Goal: Transaction & Acquisition: Purchase product/service

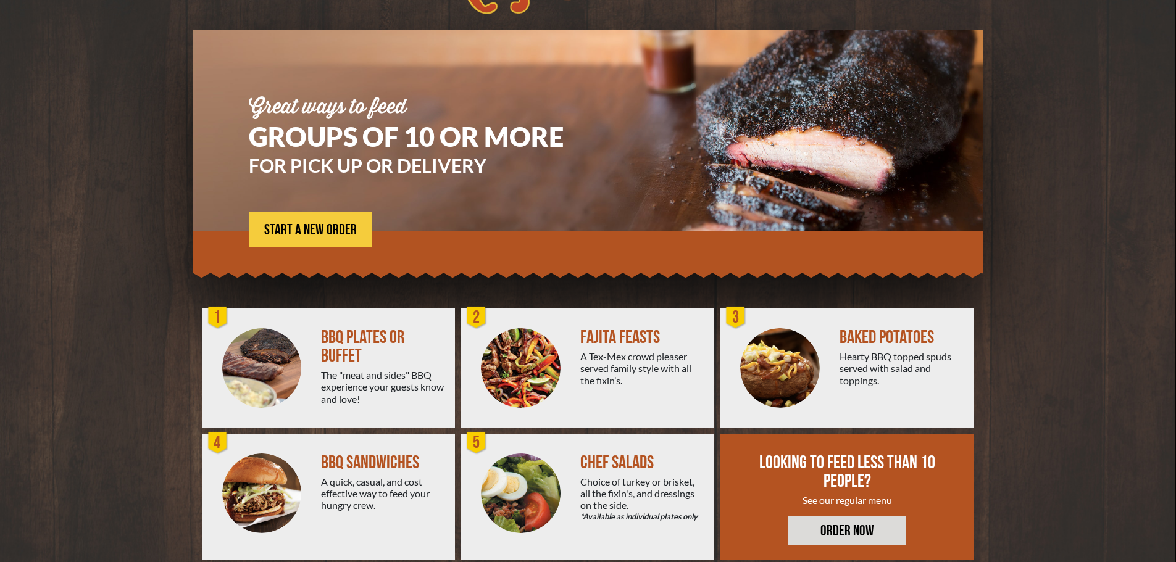
scroll to position [88, 0]
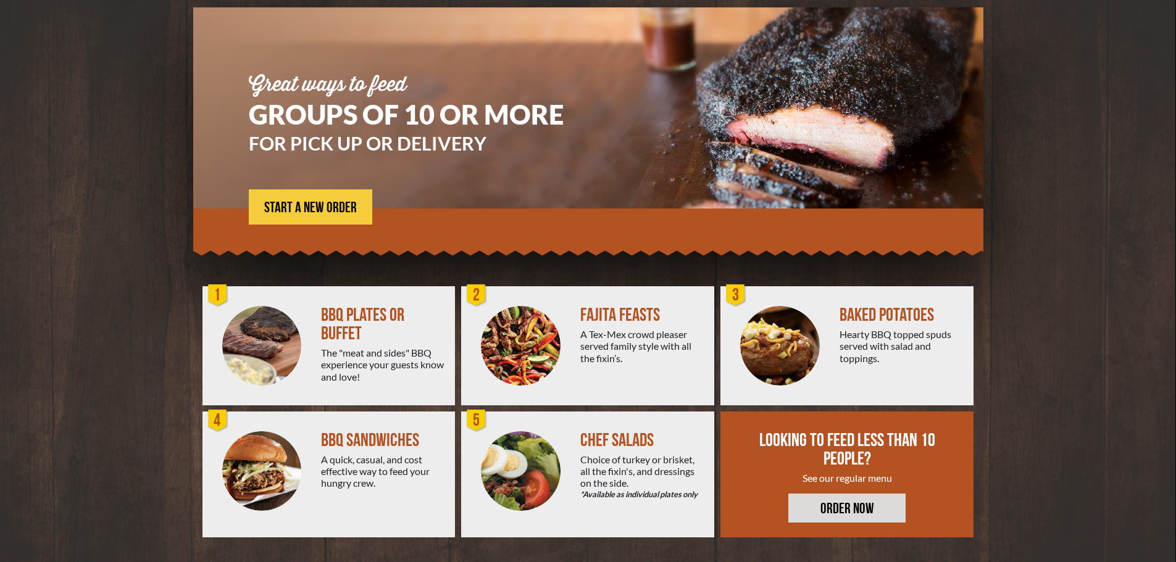
click at [612, 452] on div "CHEF SALADS Choice of turkey or brisket, all the fixin's, and dressings on the …" at bounding box center [647, 475] width 134 height 126
click at [834, 509] on link "ORDER NOW" at bounding box center [846, 508] width 117 height 29
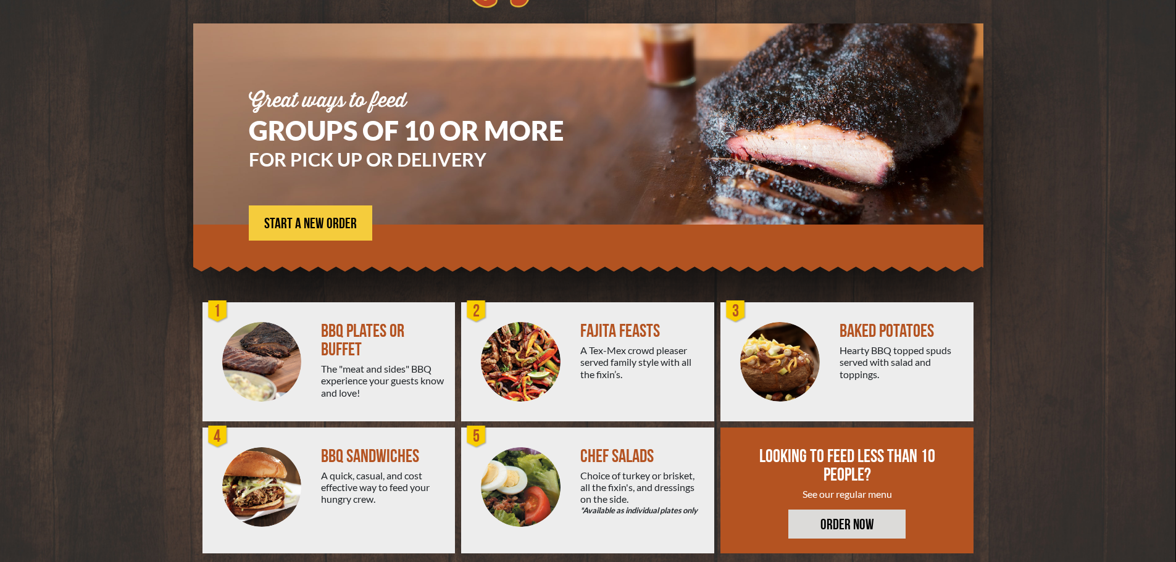
scroll to position [88, 0]
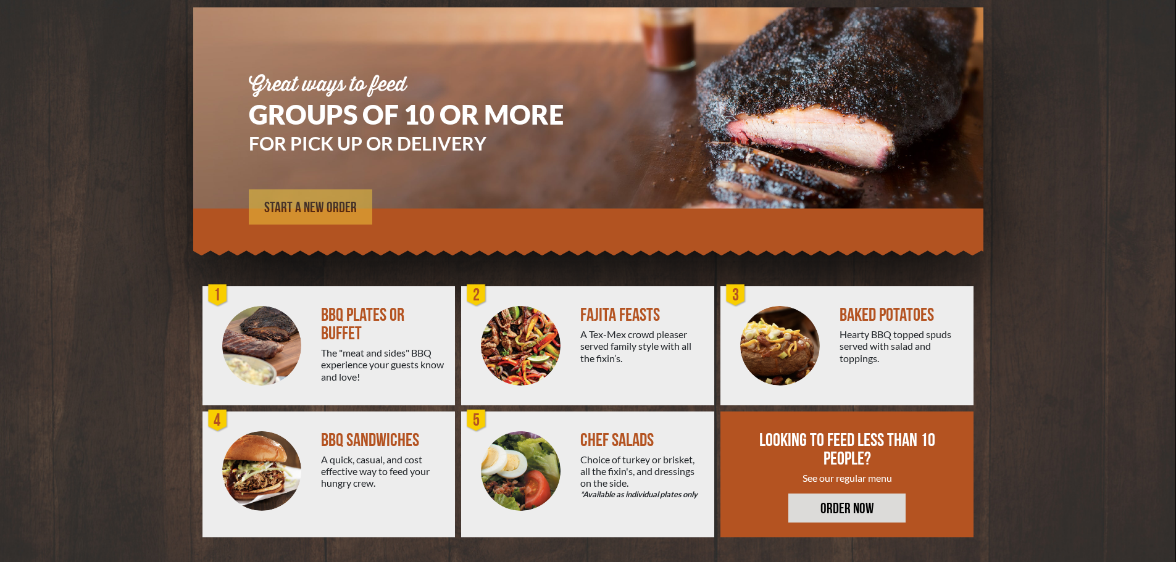
click at [315, 202] on span "START A NEW ORDER" at bounding box center [310, 208] width 93 height 15
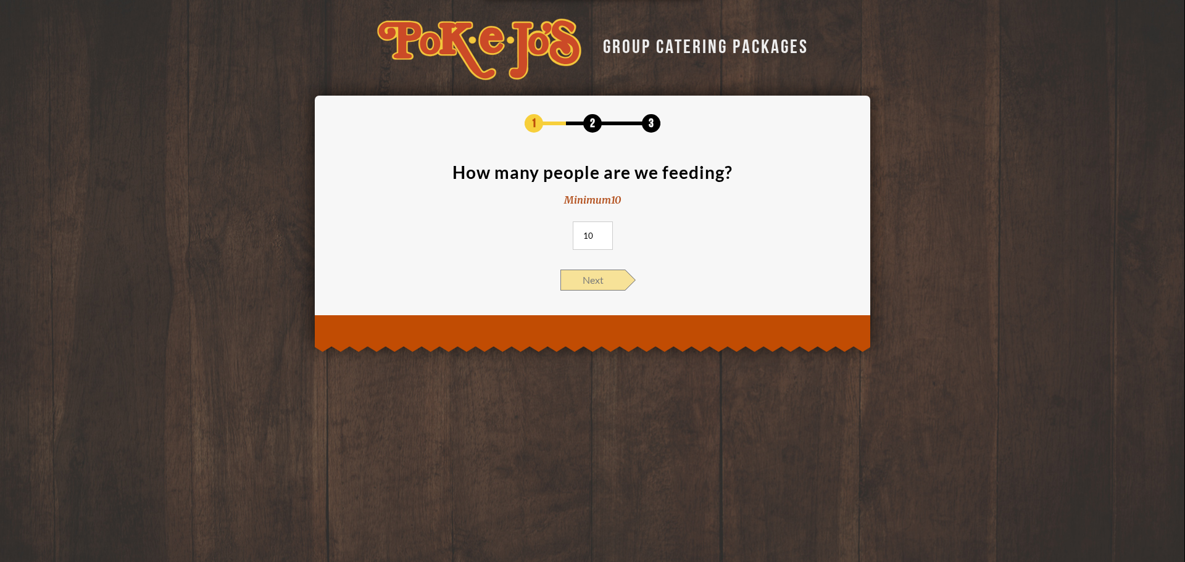
click at [598, 283] on span "Next" at bounding box center [592, 280] width 65 height 21
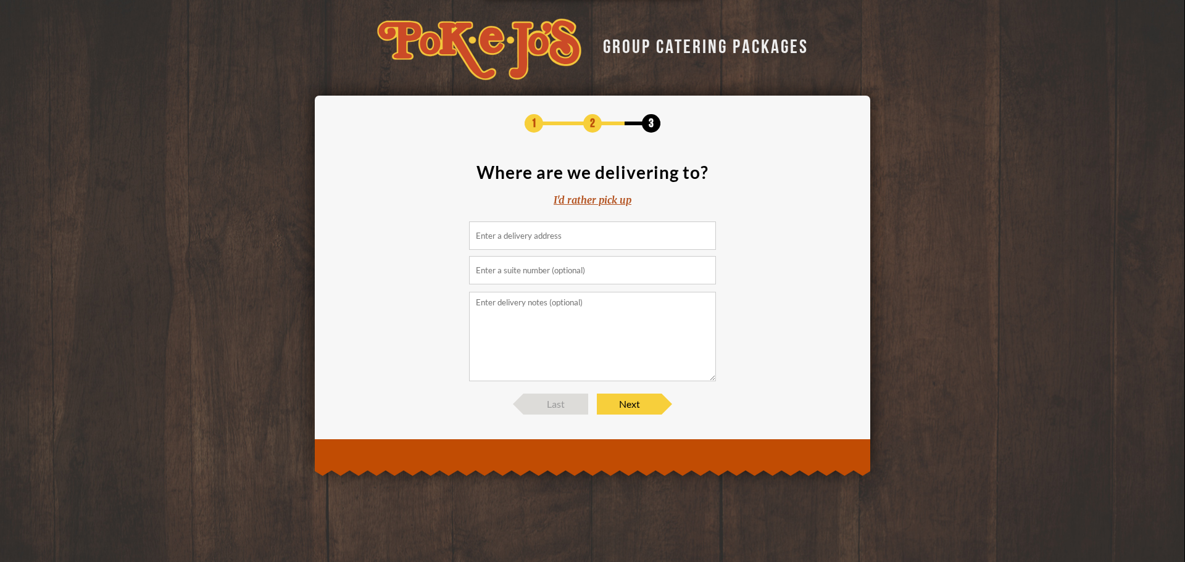
click at [581, 198] on div "I'd rather pick up" at bounding box center [593, 200] width 78 height 14
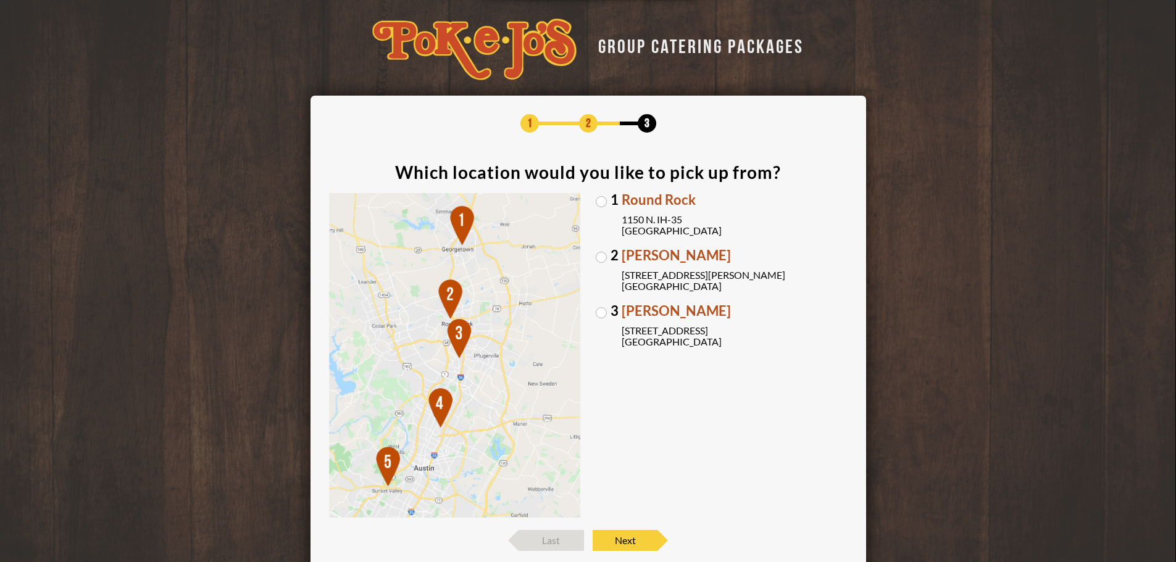
click at [601, 203] on label "1 Round Rock [STREET_ADDRESS]" at bounding box center [722, 214] width 252 height 43
click at [0, 0] on input "1 Round Rock [STREET_ADDRESS]" at bounding box center [0, 0] width 0 height 0
click at [622, 541] on span "Next" at bounding box center [624, 540] width 65 height 21
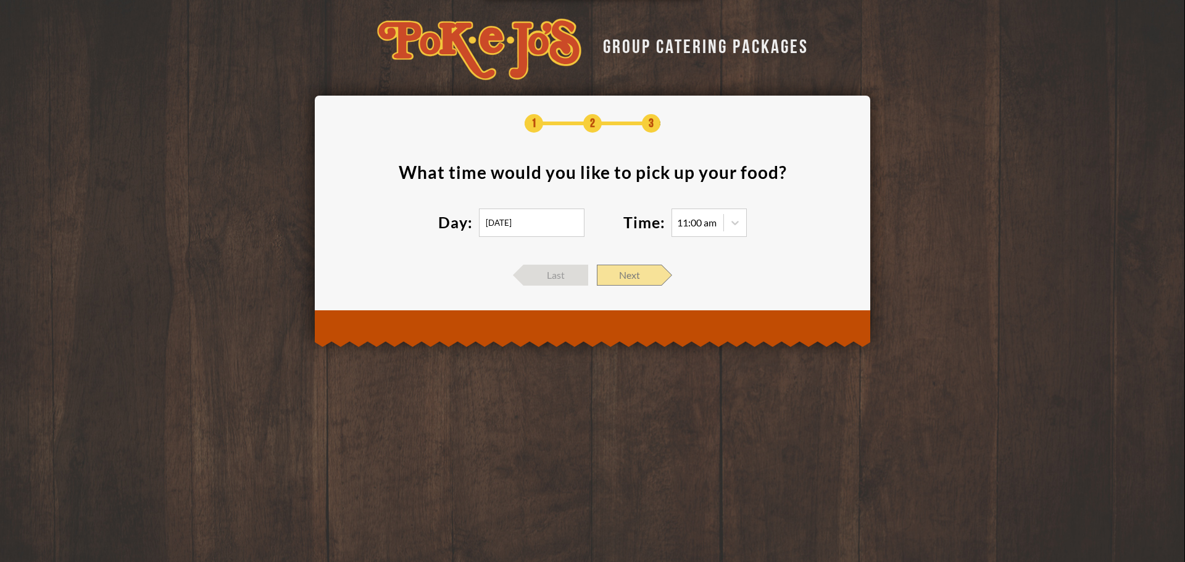
click at [629, 269] on span "Next" at bounding box center [629, 275] width 65 height 21
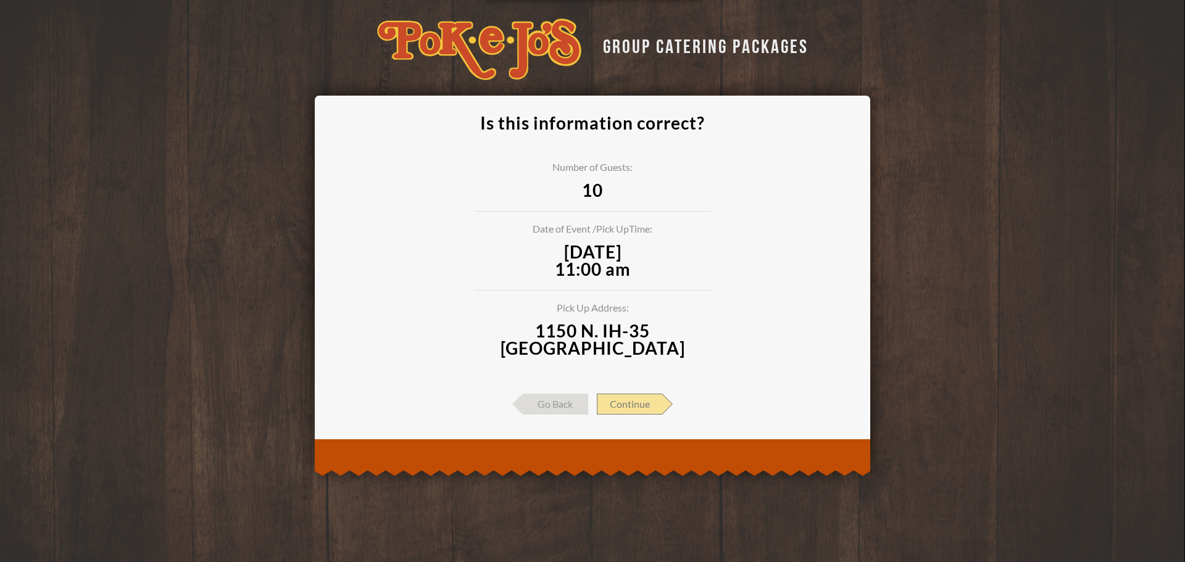
click at [626, 404] on span "Continue" at bounding box center [629, 404] width 65 height 21
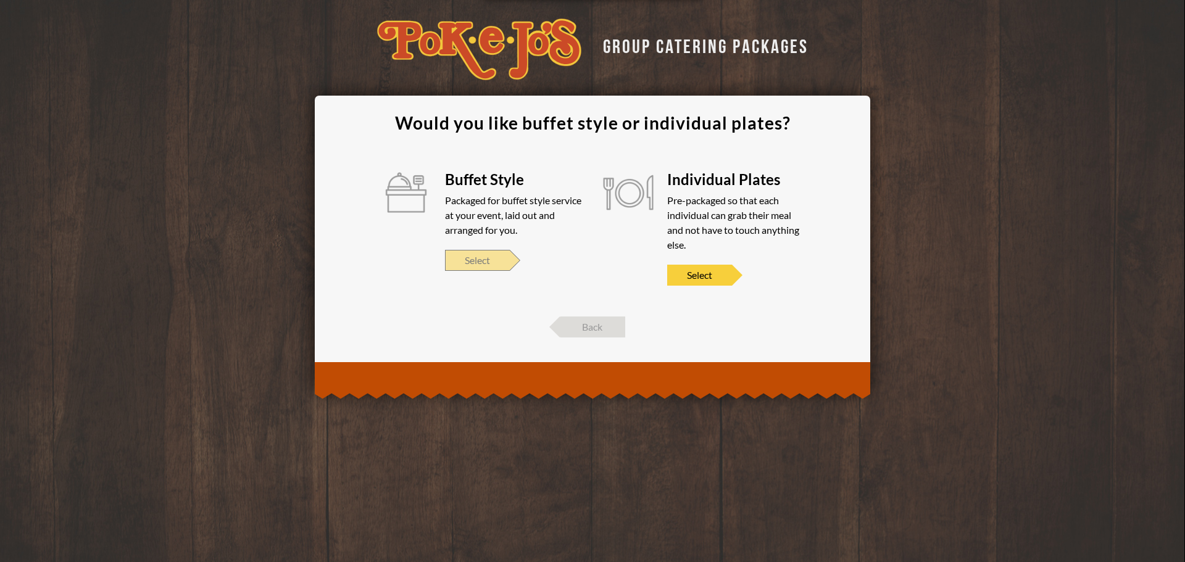
click at [471, 262] on span "Select" at bounding box center [477, 260] width 65 height 21
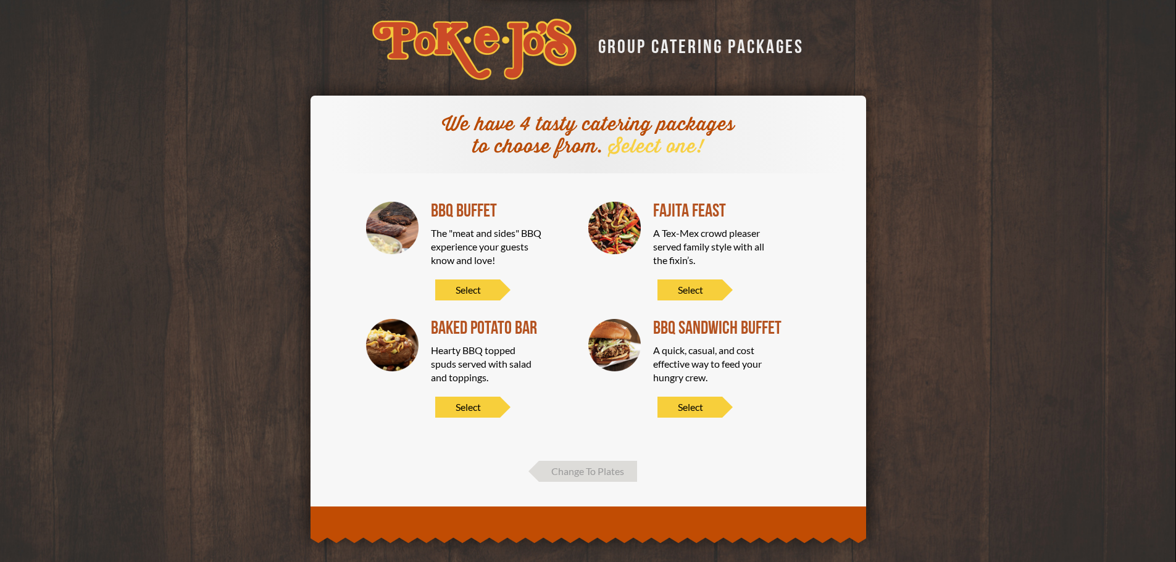
scroll to position [12, 0]
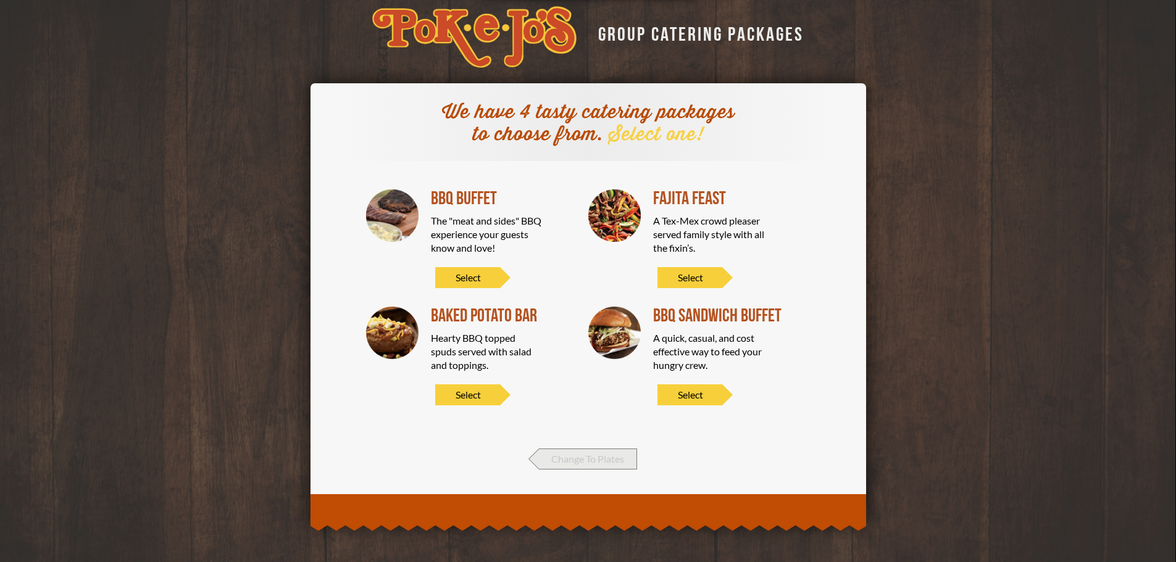
click at [586, 455] on span "Change To Plates" at bounding box center [588, 459] width 98 height 21
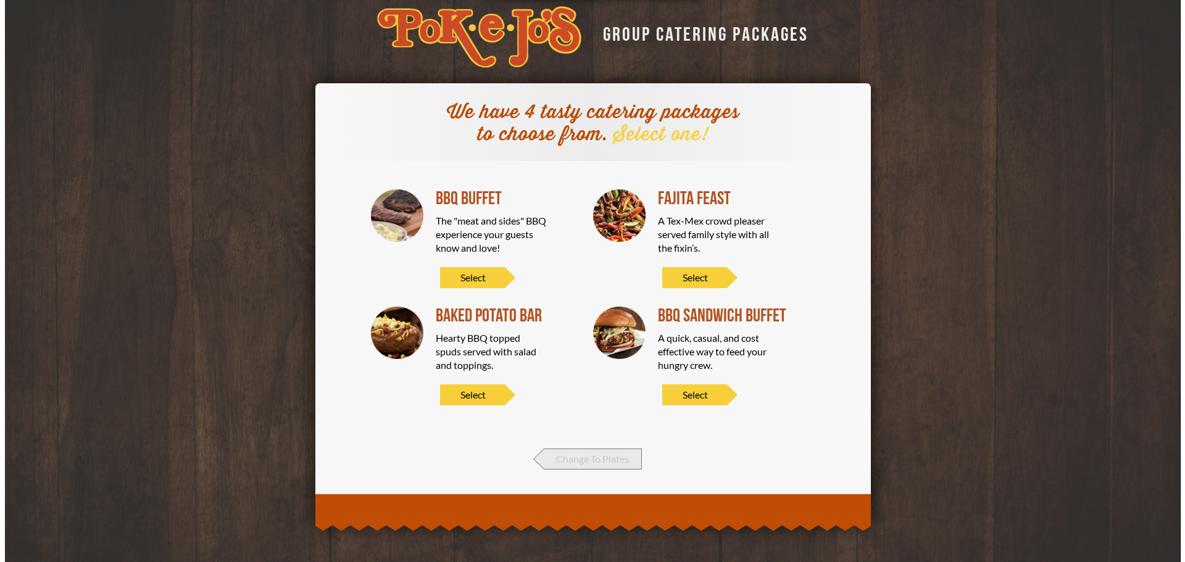
scroll to position [0, 0]
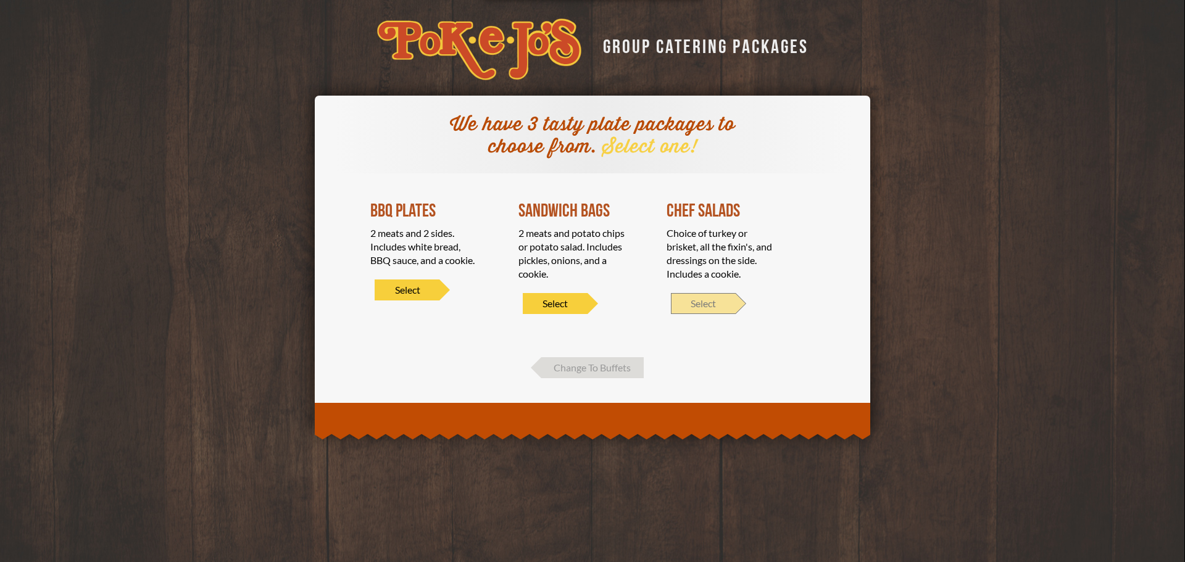
click at [704, 301] on span "Select" at bounding box center [703, 303] width 65 height 21
